Goal: Information Seeking & Learning: Learn about a topic

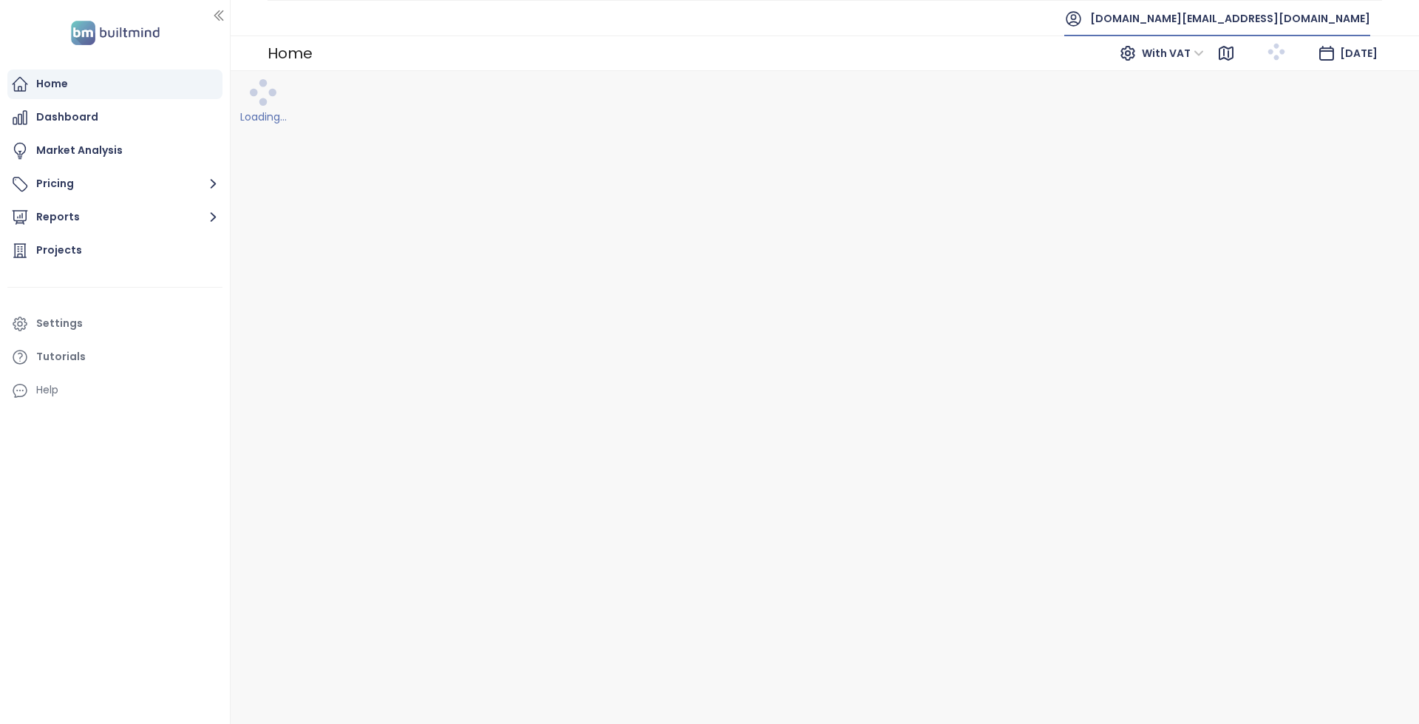
click at [1271, 13] on span "[DOMAIN_NAME][EMAIL_ADDRESS][DOMAIN_NAME]" at bounding box center [1230, 18] width 280 height 35
click at [1271, 51] on li "Log out" at bounding box center [1295, 60] width 144 height 30
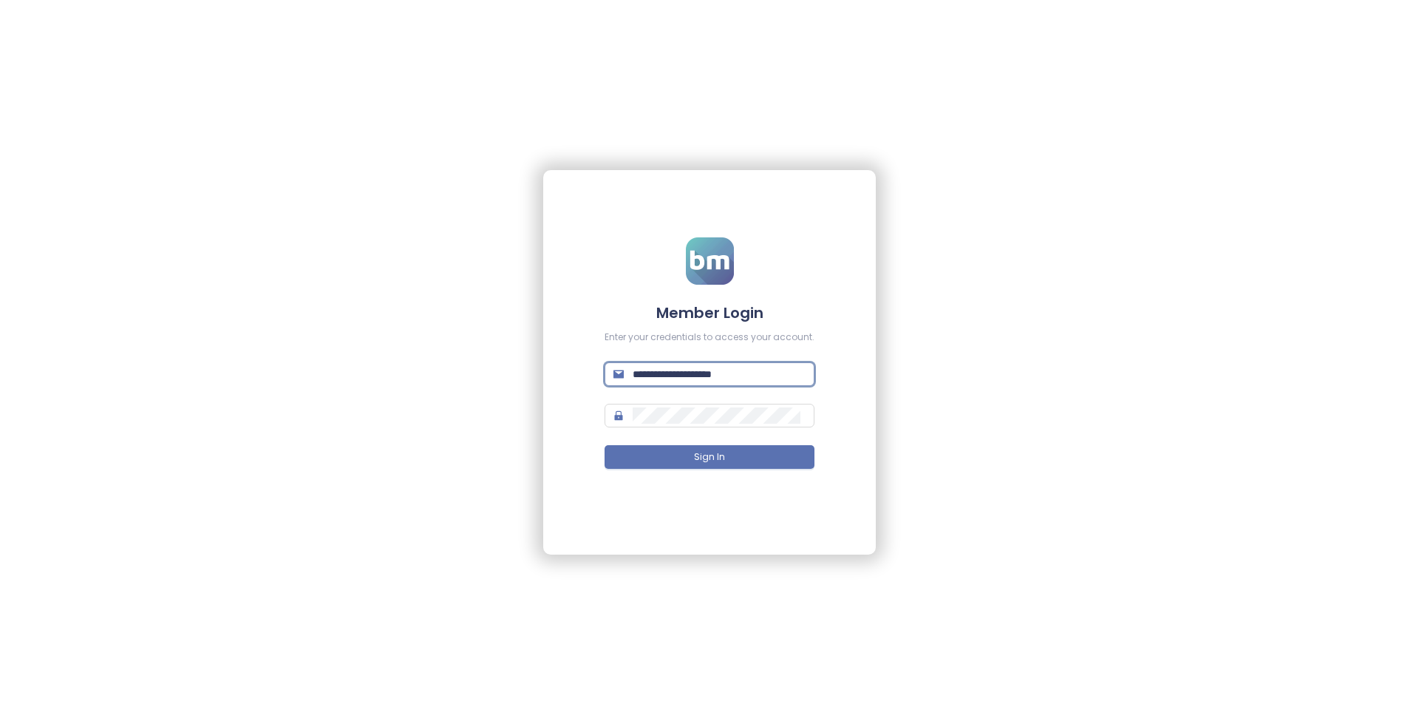
click at [741, 370] on input "**********" at bounding box center [719, 374] width 173 height 16
paste input "**********"
paste input "text"
type input "**********"
drag, startPoint x: 697, startPoint y: 450, endPoint x: 696, endPoint y: 443, distance: 7.4
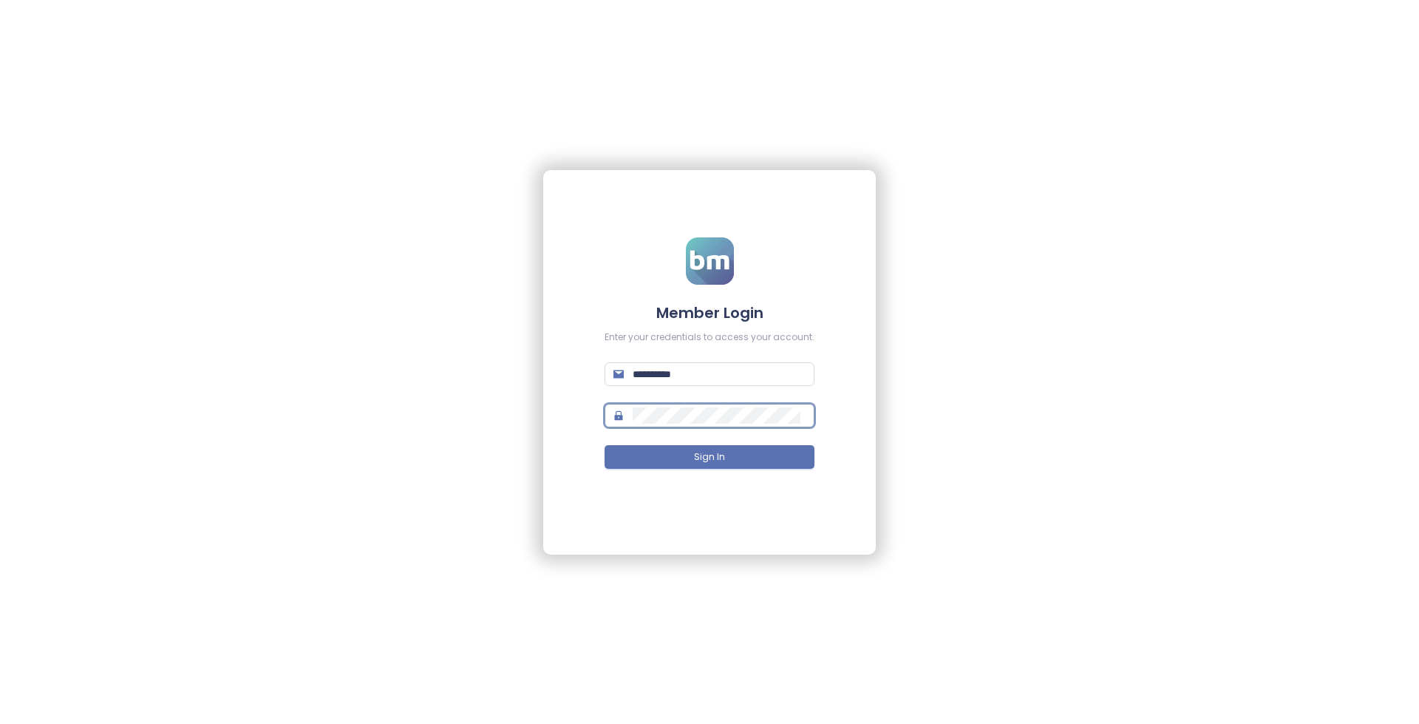
click at [696, 446] on button "Sign In" at bounding box center [710, 457] width 210 height 24
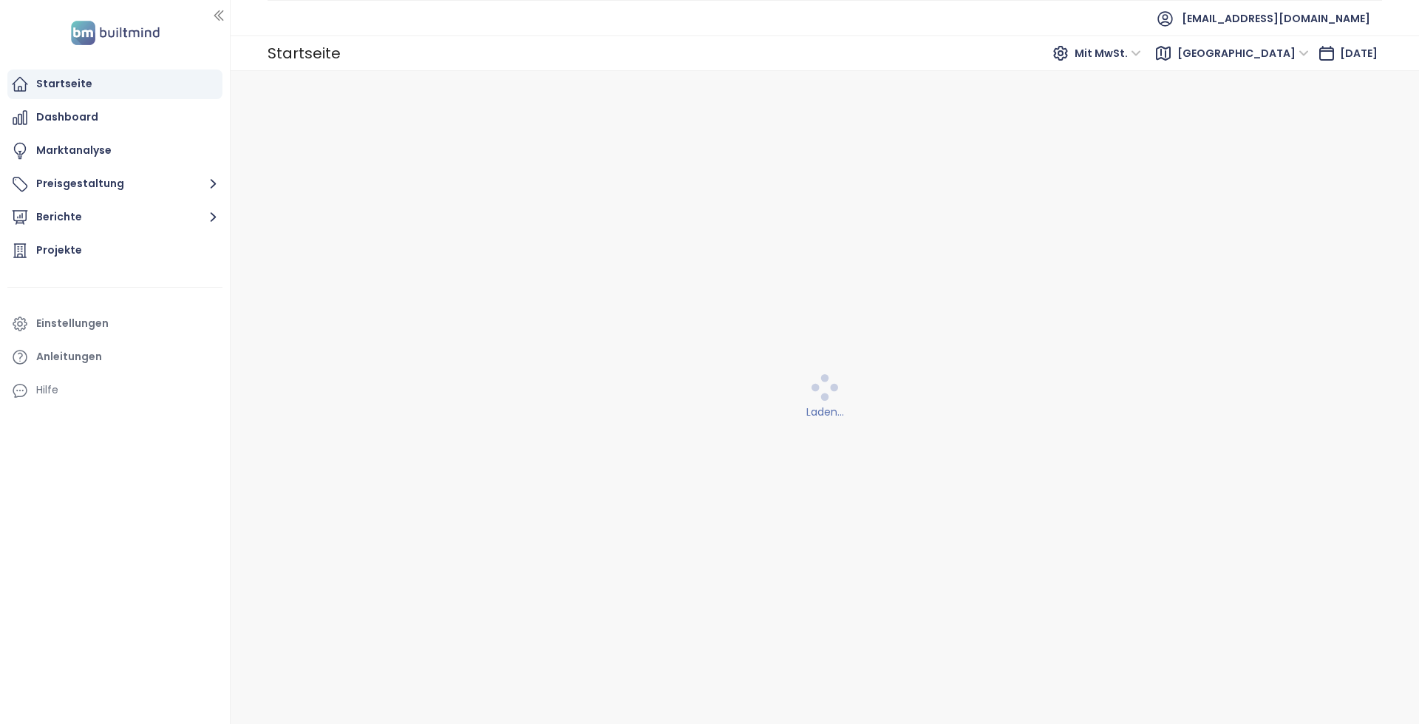
click at [1141, 58] on span "Mit MwSt." at bounding box center [1108, 53] width 67 height 22
click at [1008, 43] on div "Startseite Mit MwSt. [GEOGRAPHIC_DATA] [DATE]" at bounding box center [825, 52] width 1189 height 35
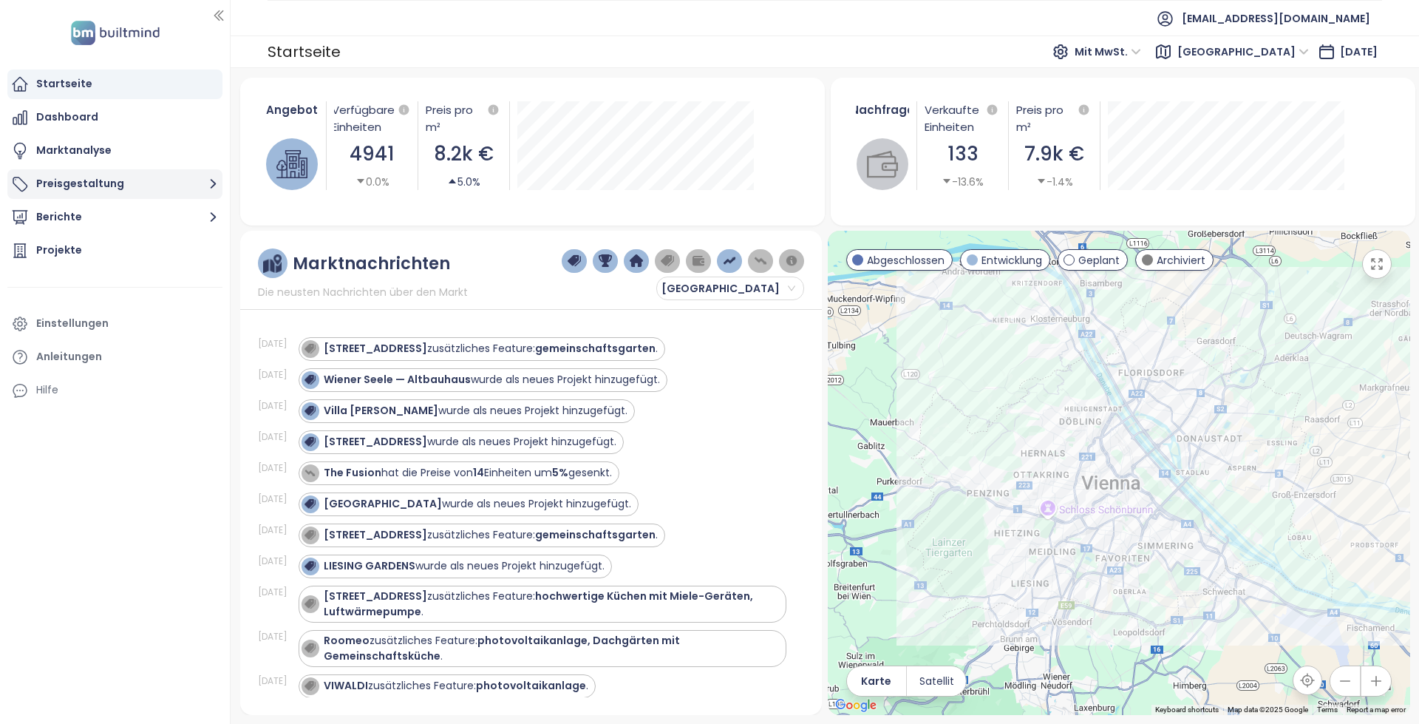
click at [156, 185] on button "Preisgestaltung" at bounding box center [114, 184] width 215 height 30
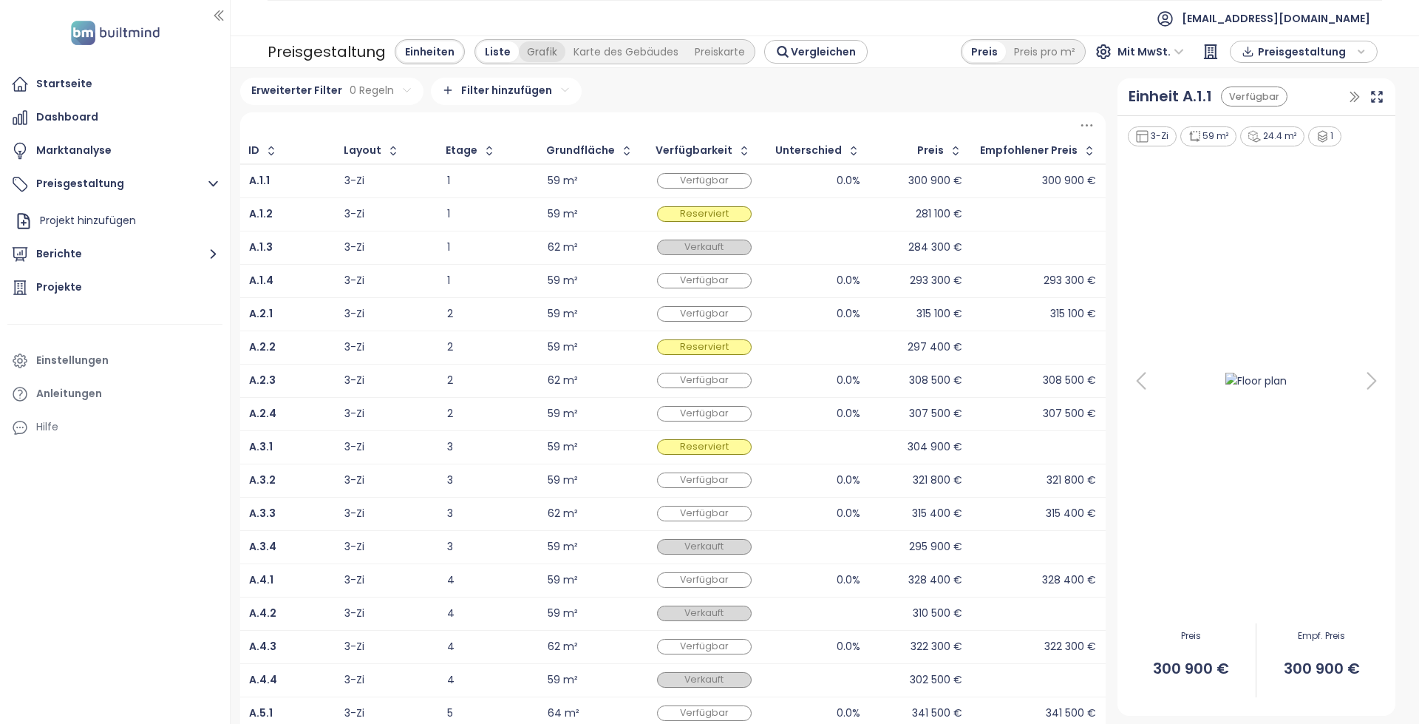
click at [540, 50] on div "Grafik" at bounding box center [542, 51] width 47 height 21
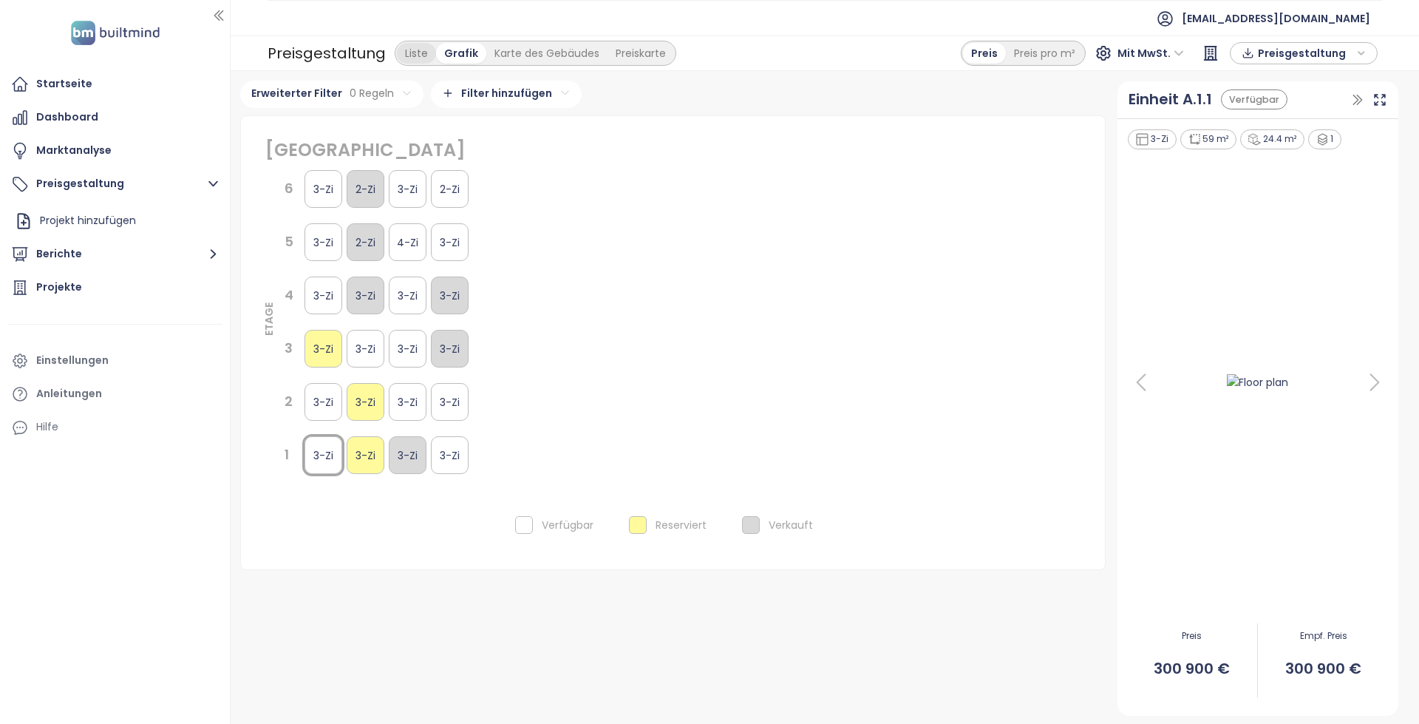
click at [398, 53] on div "Liste Grafik Karte des Gebäudes Preiskarte" at bounding box center [536, 53] width 282 height 25
click at [420, 53] on div "Liste" at bounding box center [416, 53] width 39 height 21
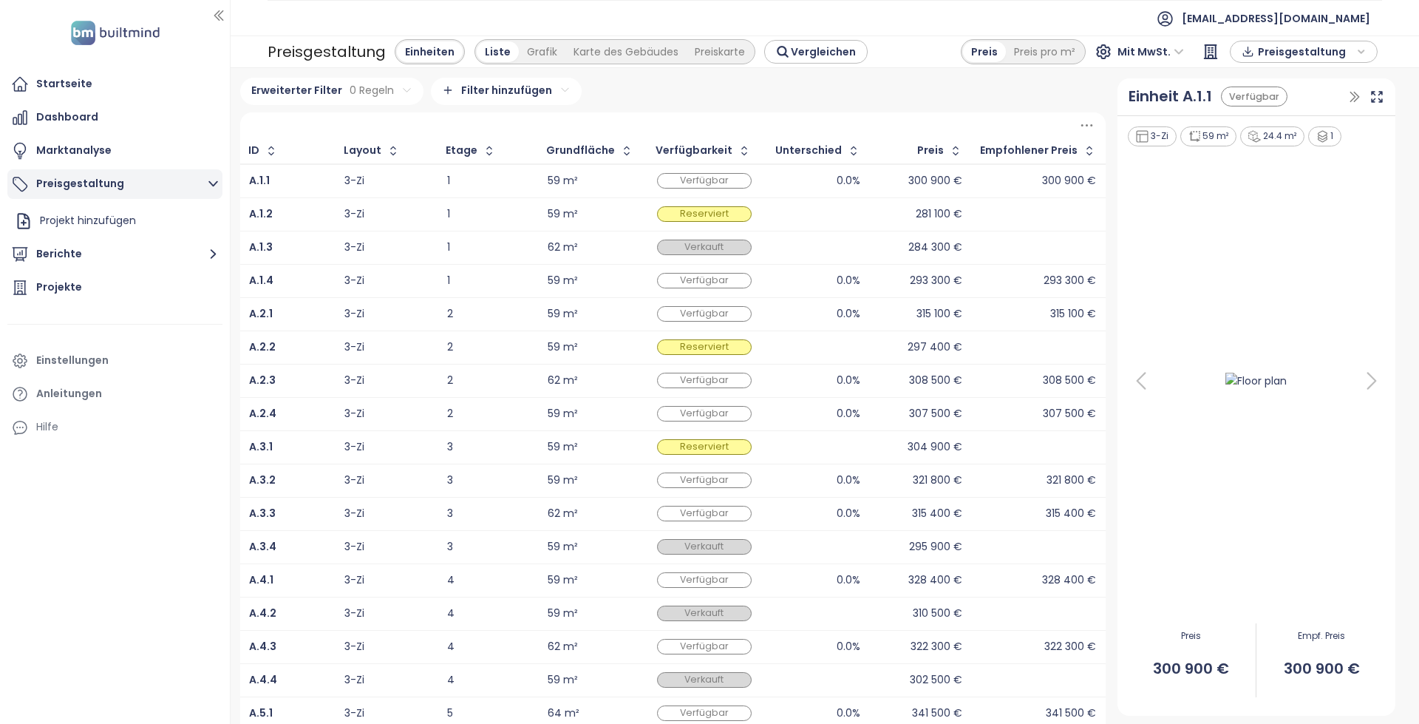
click at [189, 183] on button "Preisgestaltung" at bounding box center [114, 184] width 215 height 30
click at [167, 76] on div "Startseite" at bounding box center [114, 84] width 215 height 30
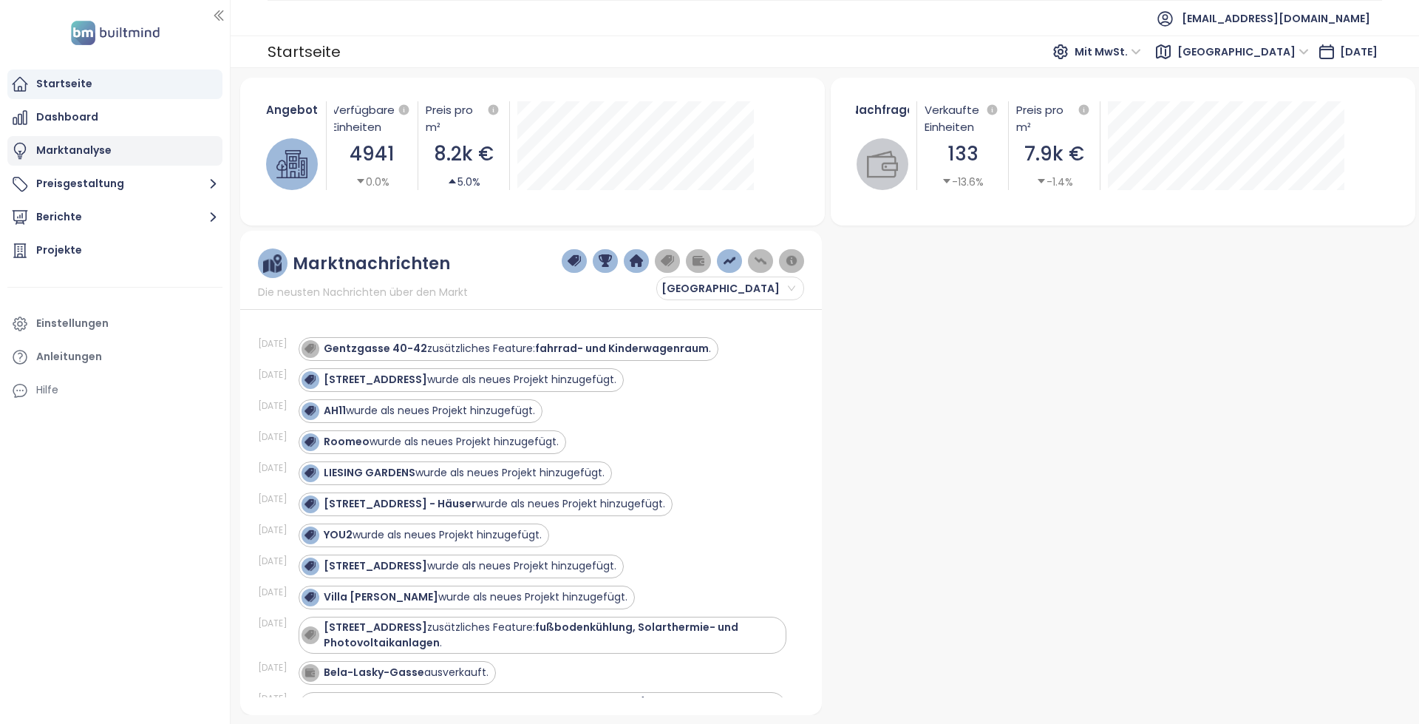
click at [134, 147] on div "Marktanalyse" at bounding box center [114, 151] width 215 height 30
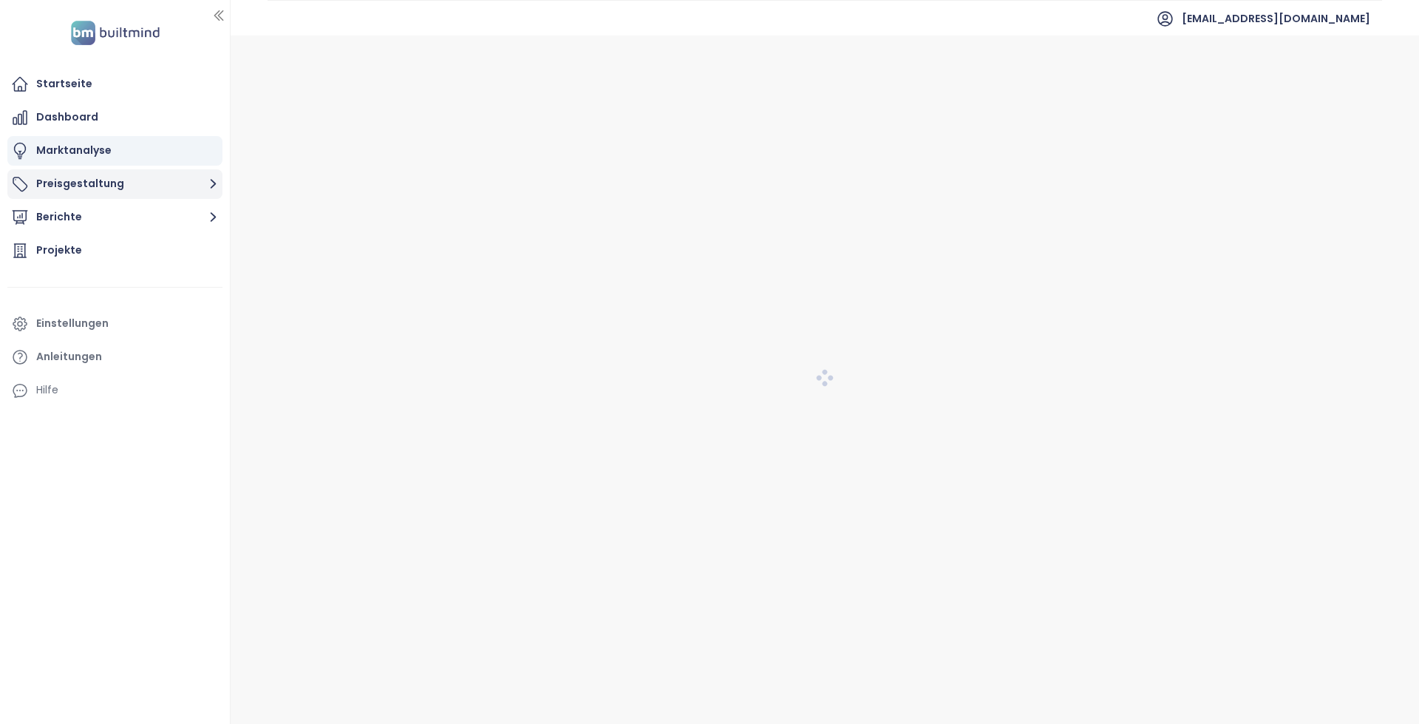
click at [139, 191] on button "Preisgestaltung" at bounding box center [114, 184] width 215 height 30
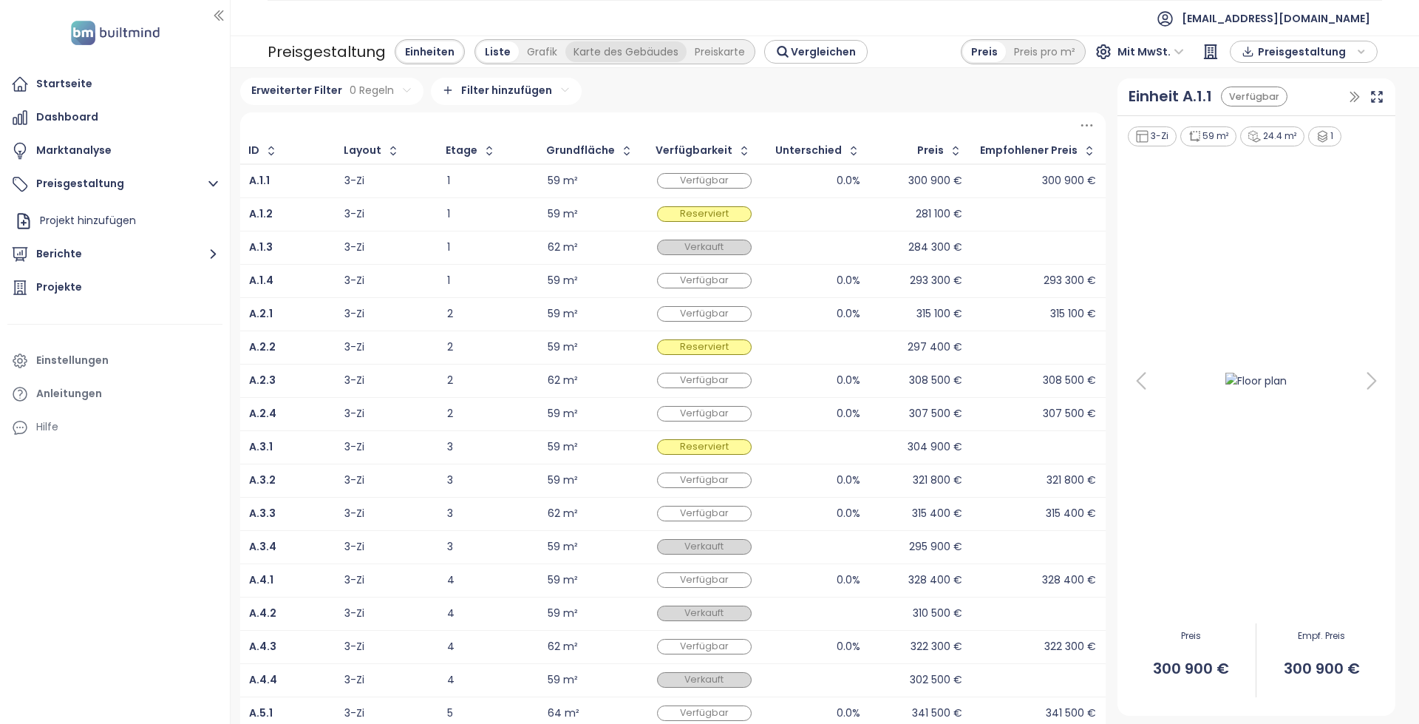
click at [565, 48] on div "Karte des Gebäudes" at bounding box center [625, 51] width 121 height 21
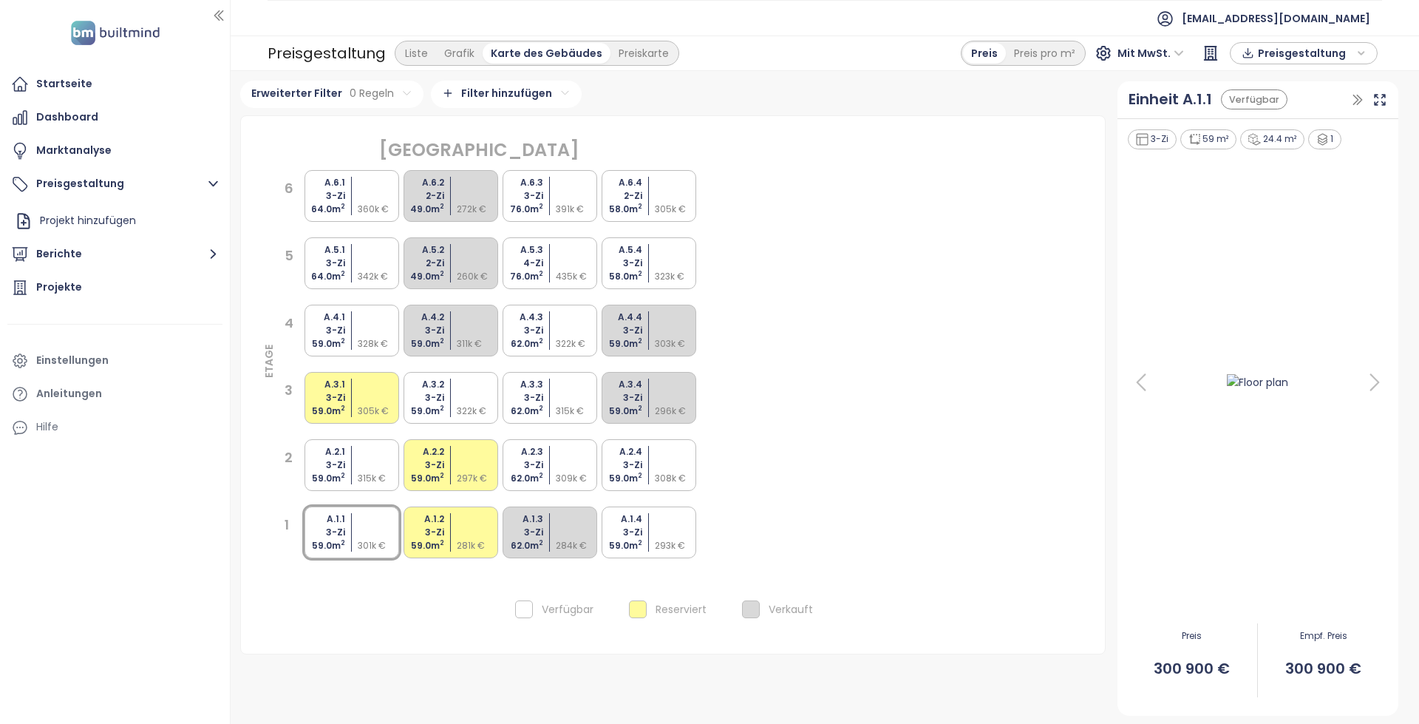
click at [529, 49] on div "Karte des Gebäudes" at bounding box center [547, 53] width 128 height 21
click at [502, 54] on div "Karte des Gebäudes" at bounding box center [547, 53] width 128 height 21
click at [467, 55] on div "Grafik" at bounding box center [459, 53] width 47 height 21
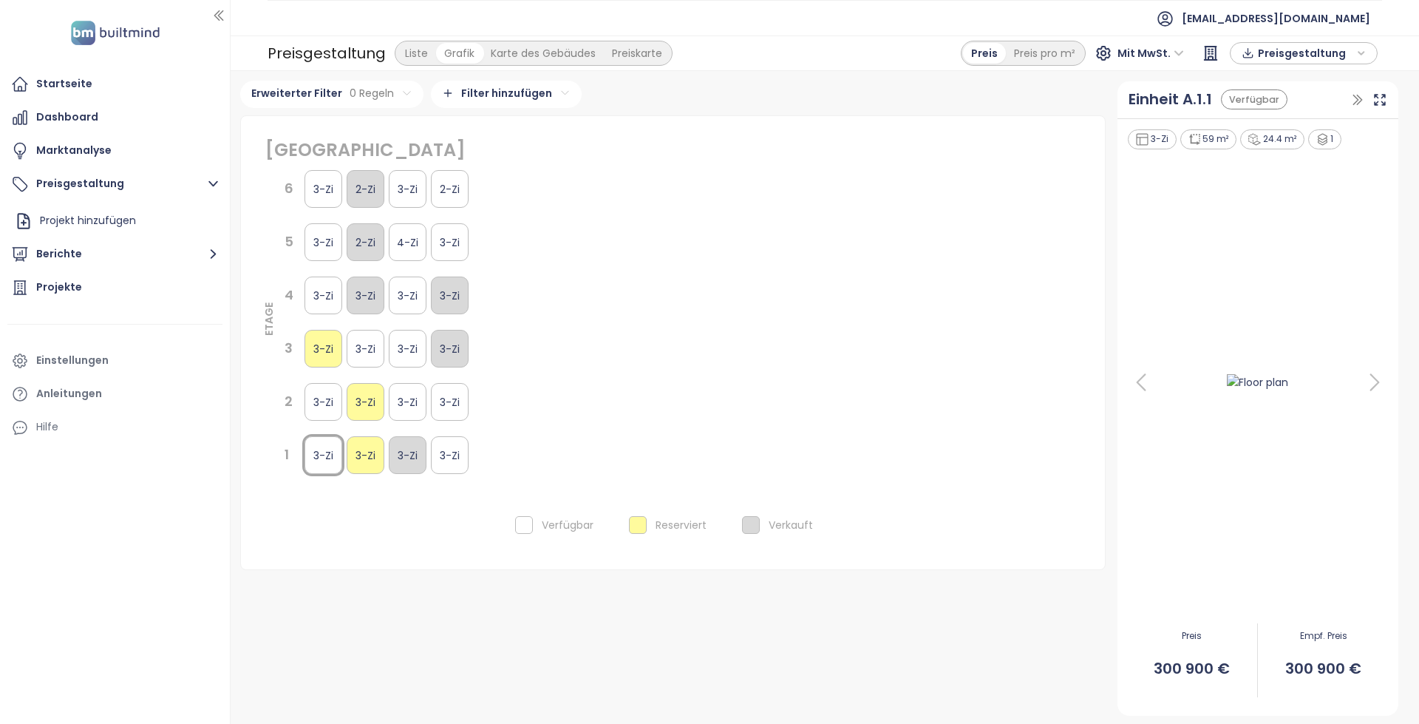
click at [410, 52] on div "Liste" at bounding box center [416, 53] width 39 height 21
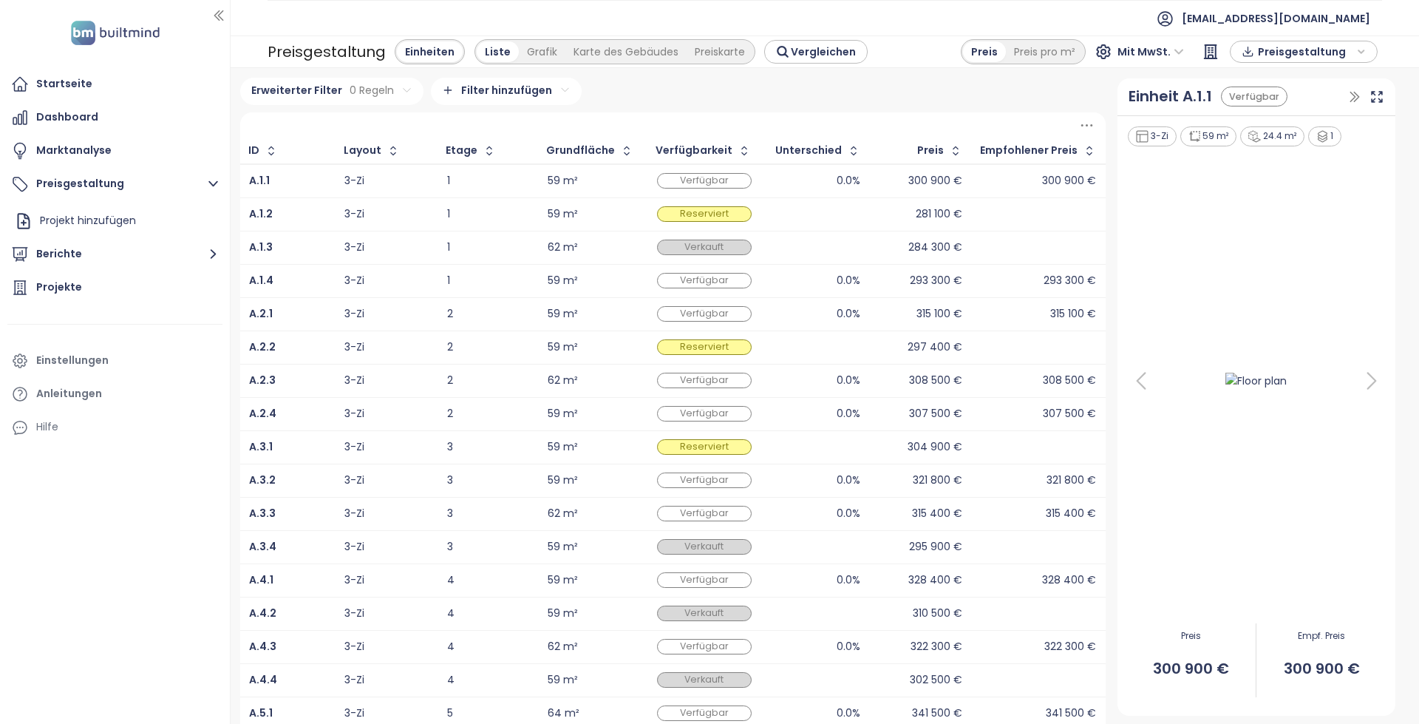
click at [886, 175] on div "300 900 €" at bounding box center [921, 181] width 84 height 18
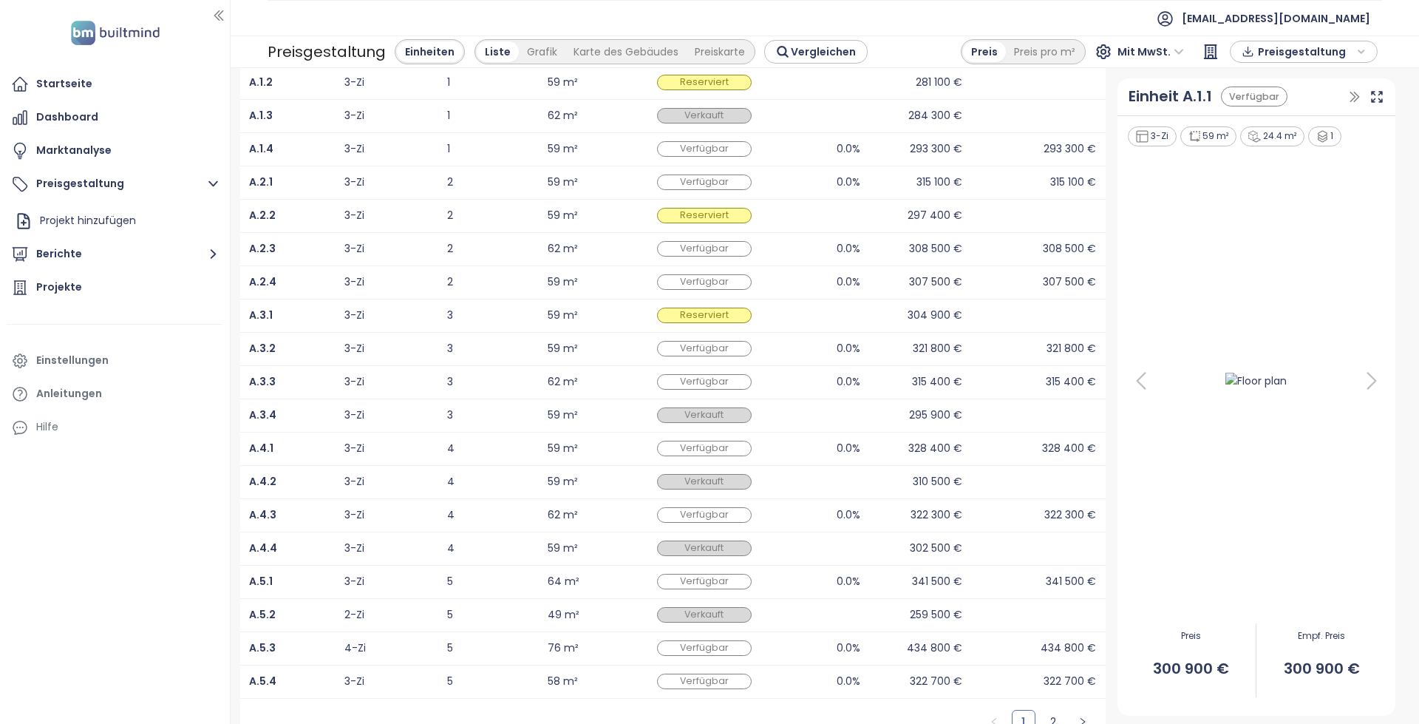
scroll to position [152, 0]
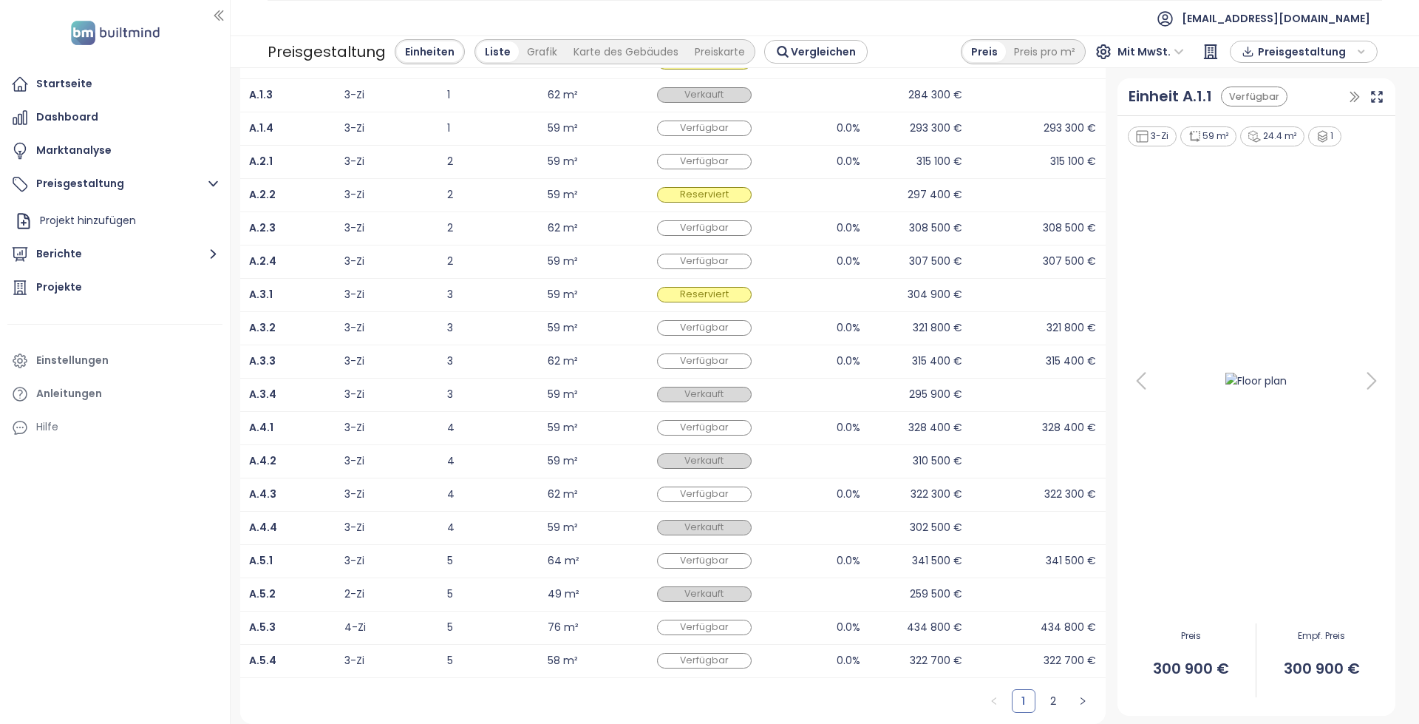
click at [823, 410] on td at bounding box center [815, 394] width 109 height 33
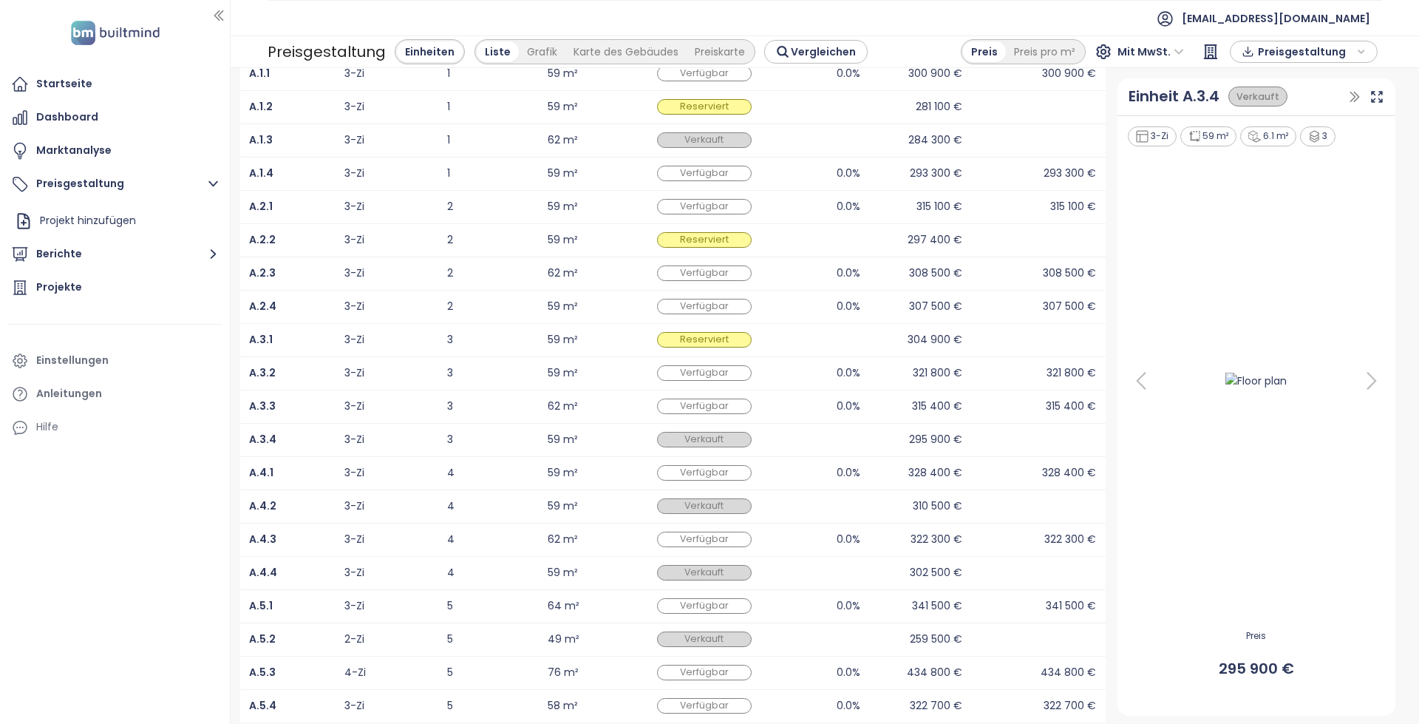
scroll to position [0, 0]
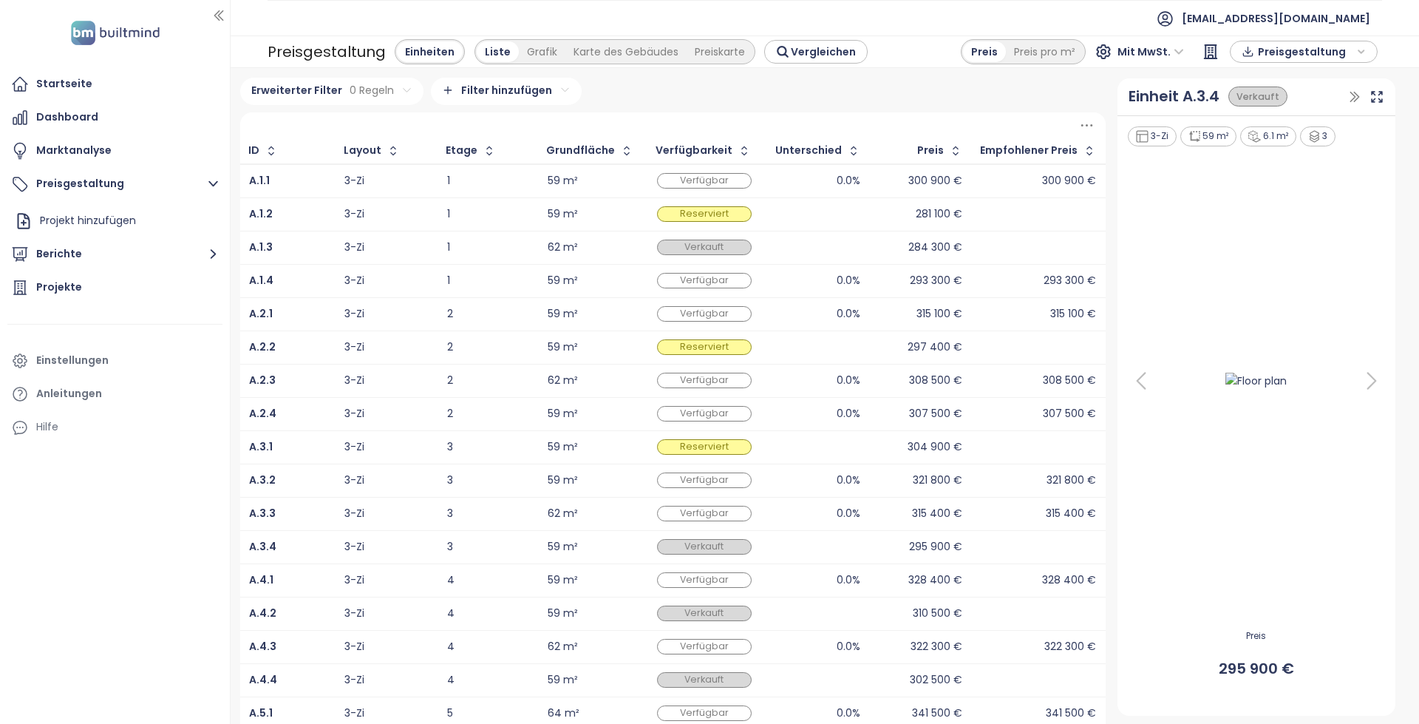
click at [1132, 367] on icon at bounding box center [1142, 381] width 30 height 30
click at [1357, 378] on icon at bounding box center [1372, 381] width 30 height 30
click at [131, 84] on div "Startseite" at bounding box center [114, 84] width 215 height 30
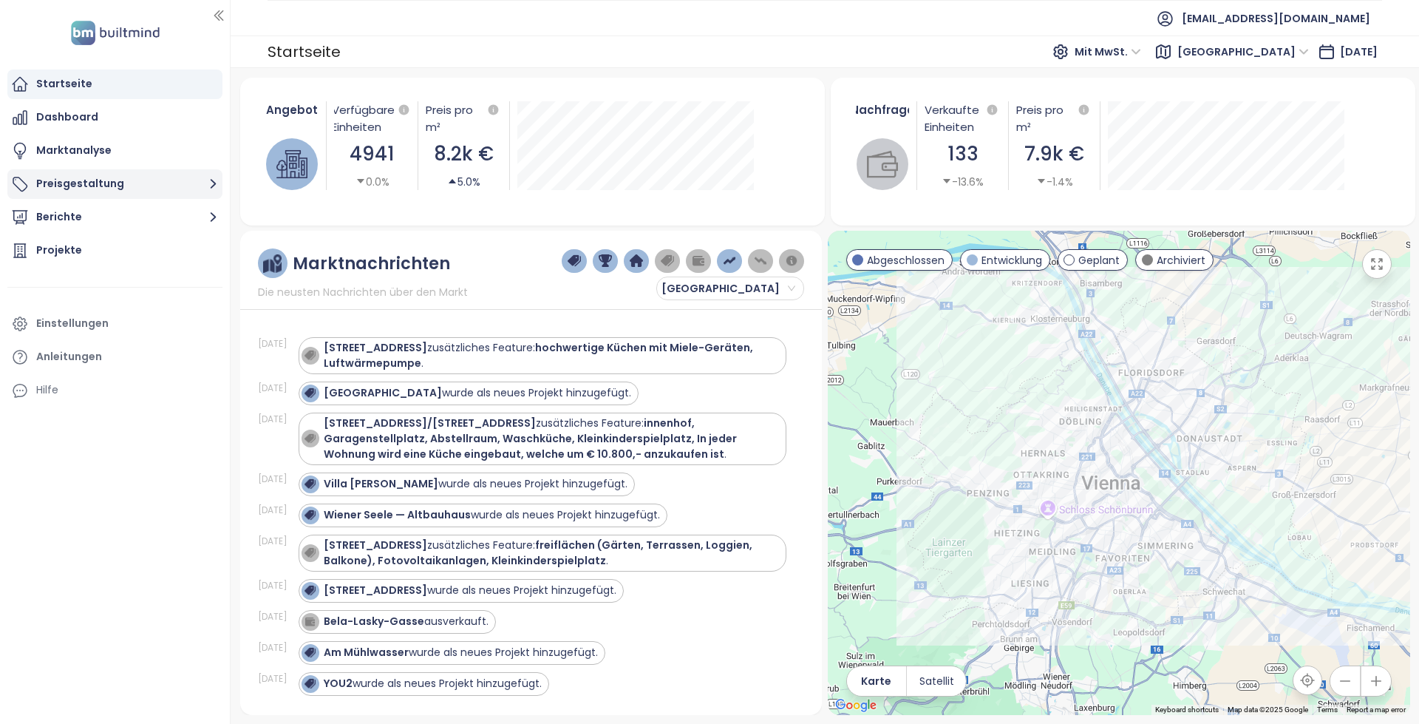
click at [166, 177] on button "Preisgestaltung" at bounding box center [114, 184] width 215 height 30
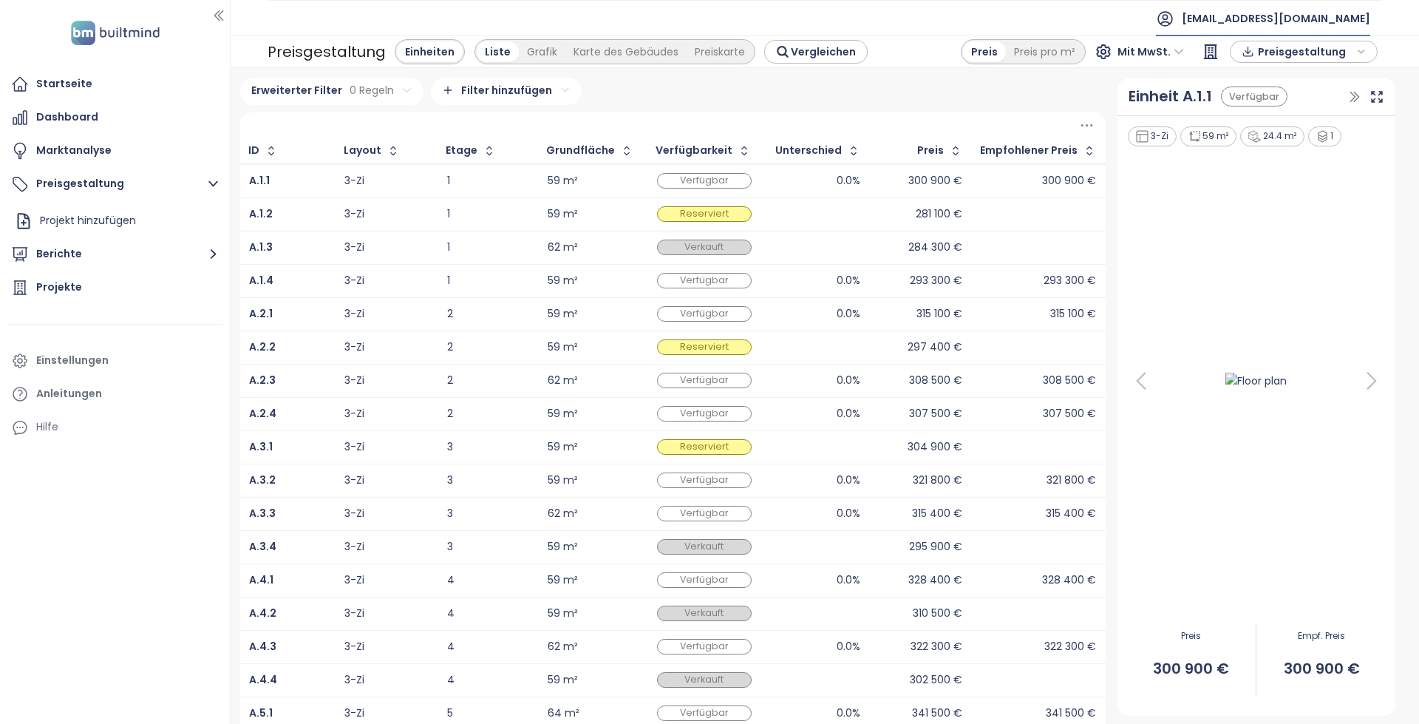
click at [1340, 13] on span "[EMAIL_ADDRESS][DOMAIN_NAME]" at bounding box center [1276, 18] width 188 height 35
click at [1326, 55] on span "Abmelden" at bounding box center [1335, 59] width 53 height 15
